Goal: Task Accomplishment & Management: Complete application form

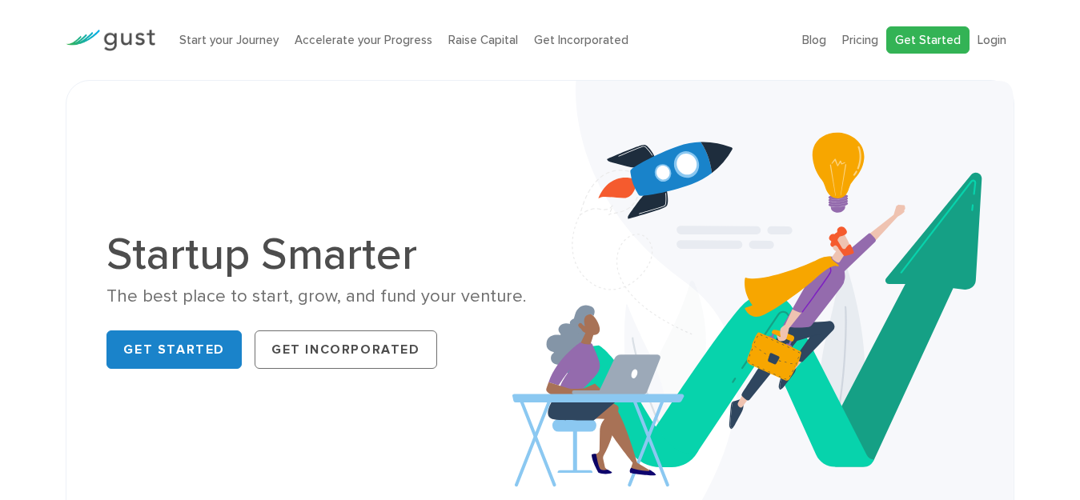
click at [932, 43] on link "Get Started" at bounding box center [927, 40] width 83 height 28
click at [222, 42] on link "Start your Journey" at bounding box center [228, 40] width 99 height 14
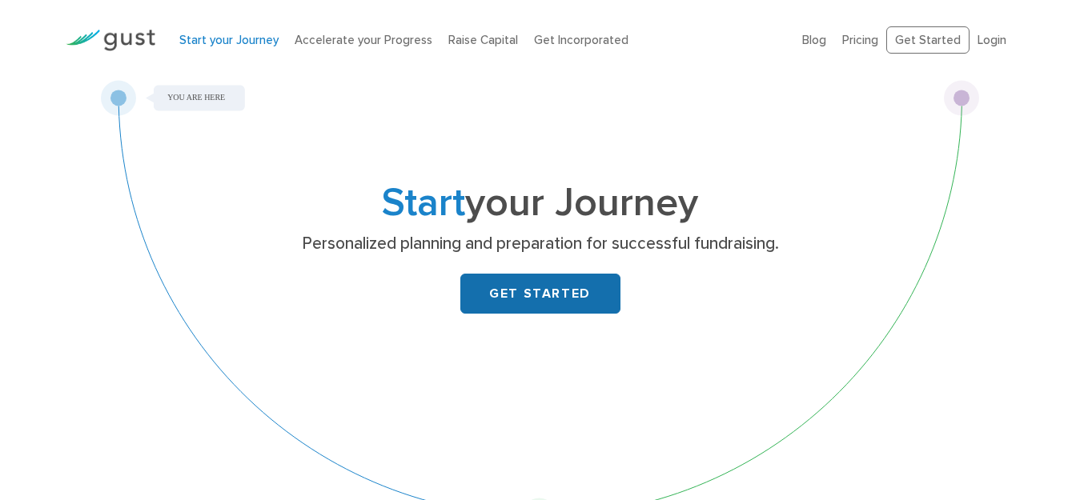
click at [560, 303] on link "GET STARTED" at bounding box center [540, 294] width 160 height 40
